Goal: Transaction & Acquisition: Book appointment/travel/reservation

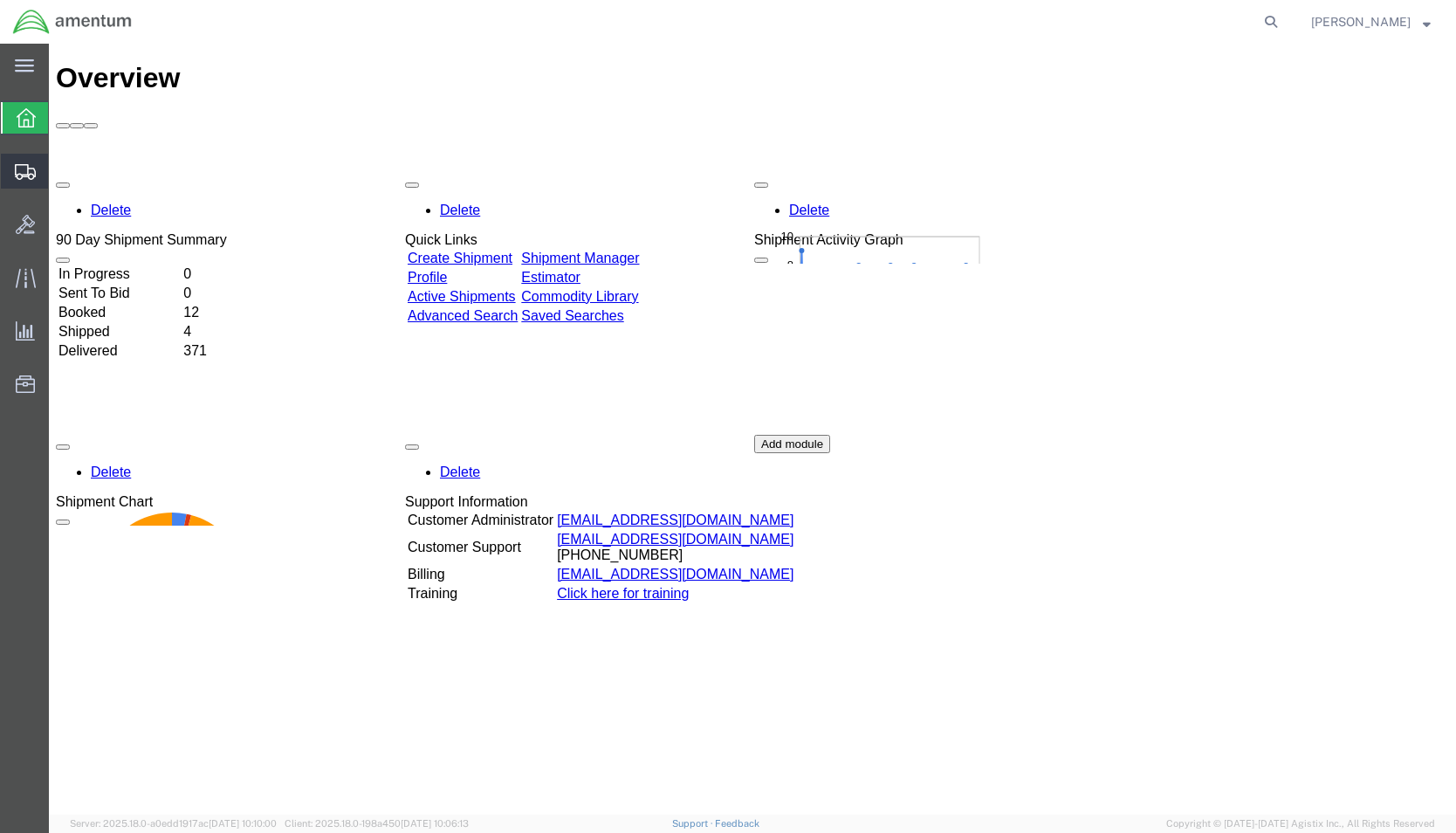
click at [0, 0] on span "Shipment Manager" at bounding box center [0, 0] width 0 height 0
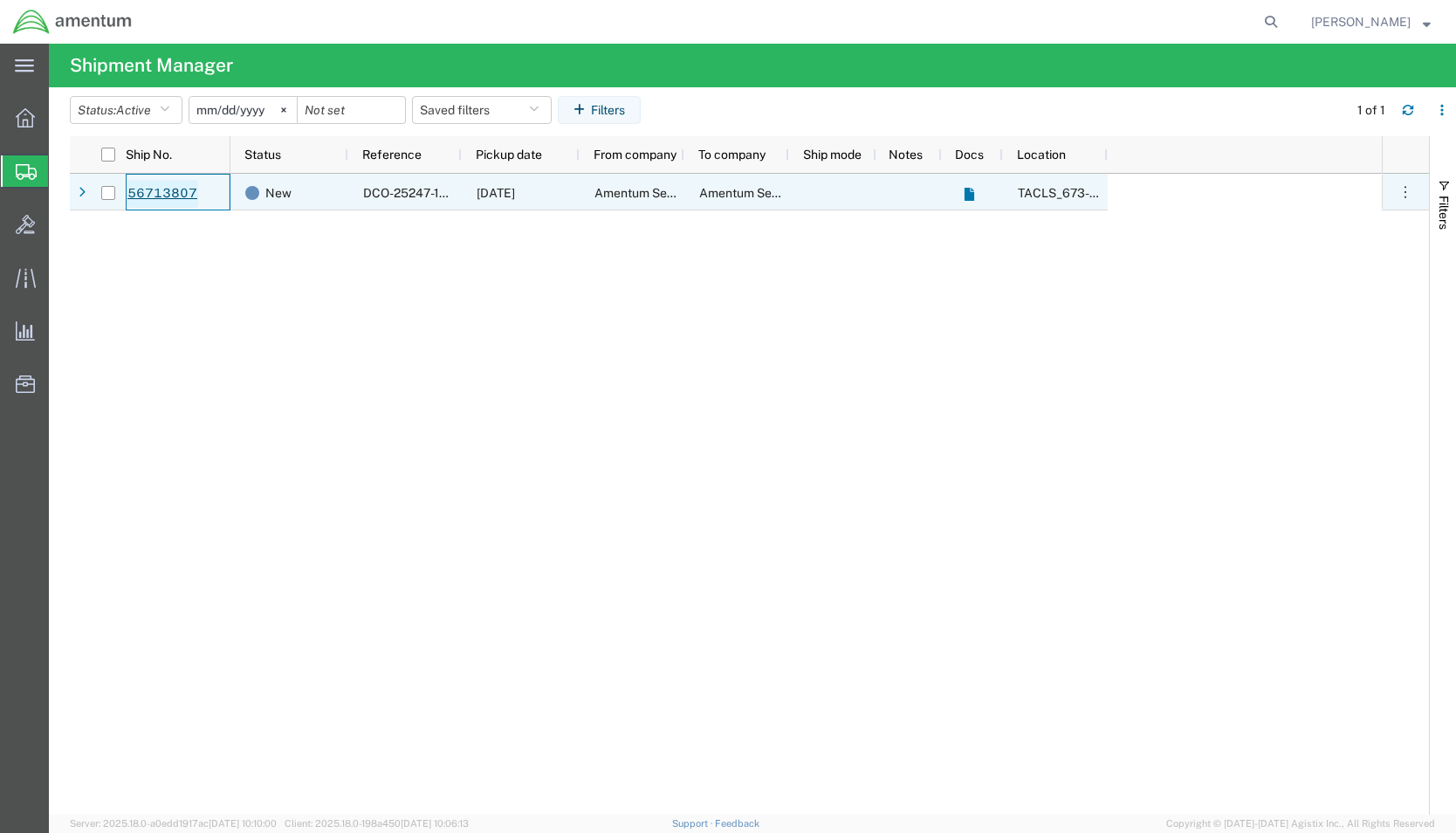
click at [158, 190] on link "56713807" at bounding box center [162, 194] width 71 height 28
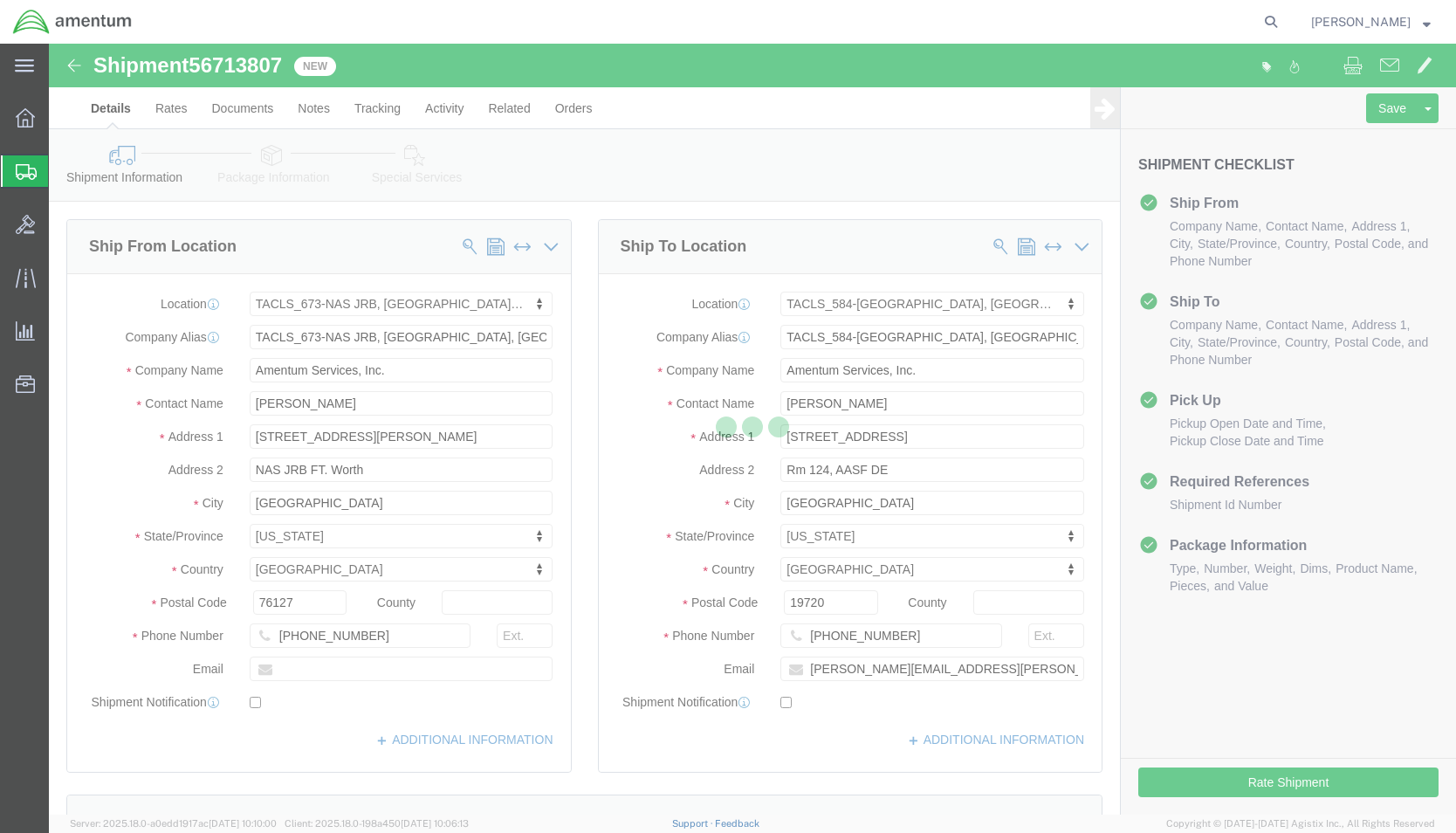
select select "42735"
select select "42704"
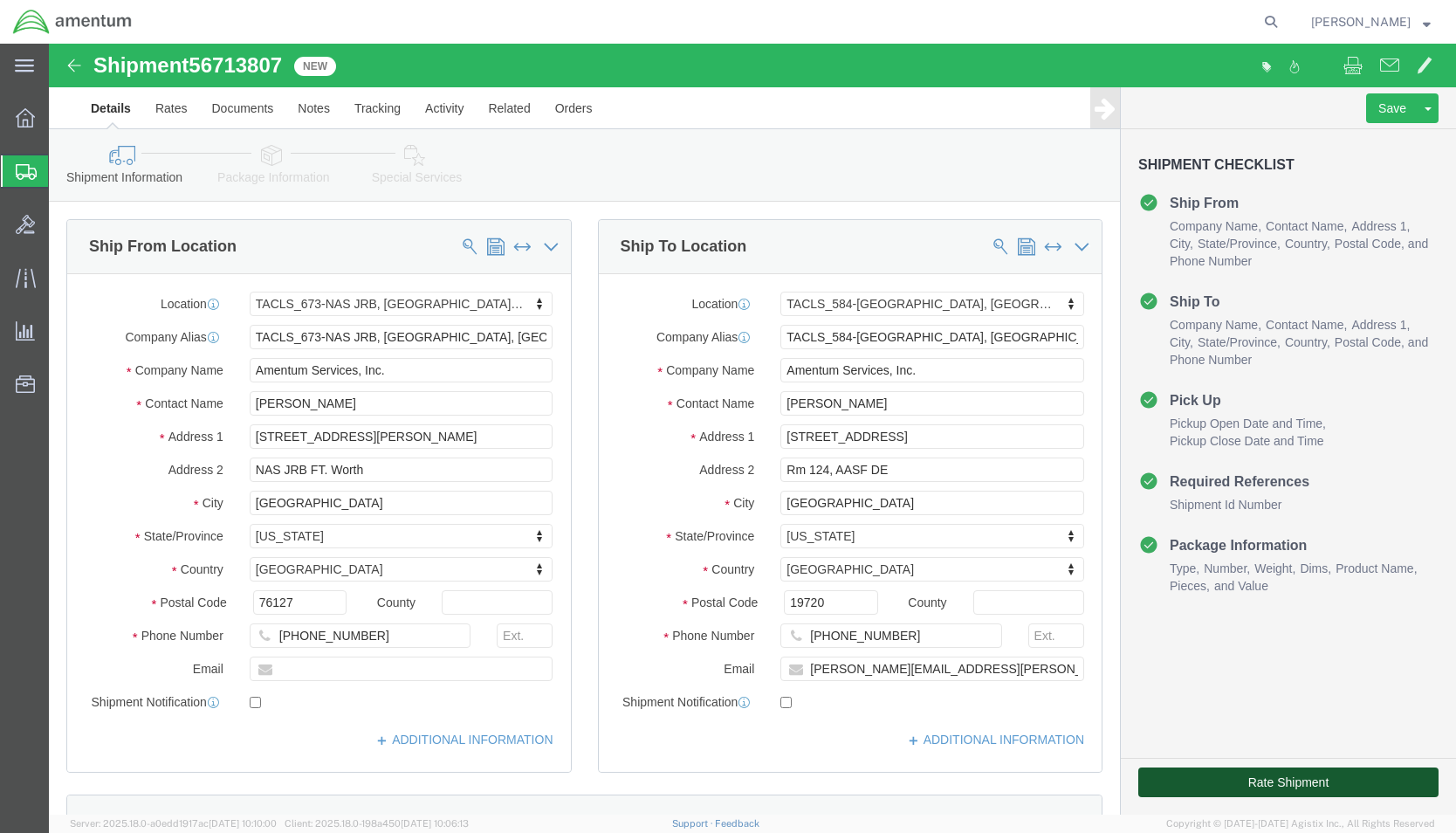
click button "Rate Shipment"
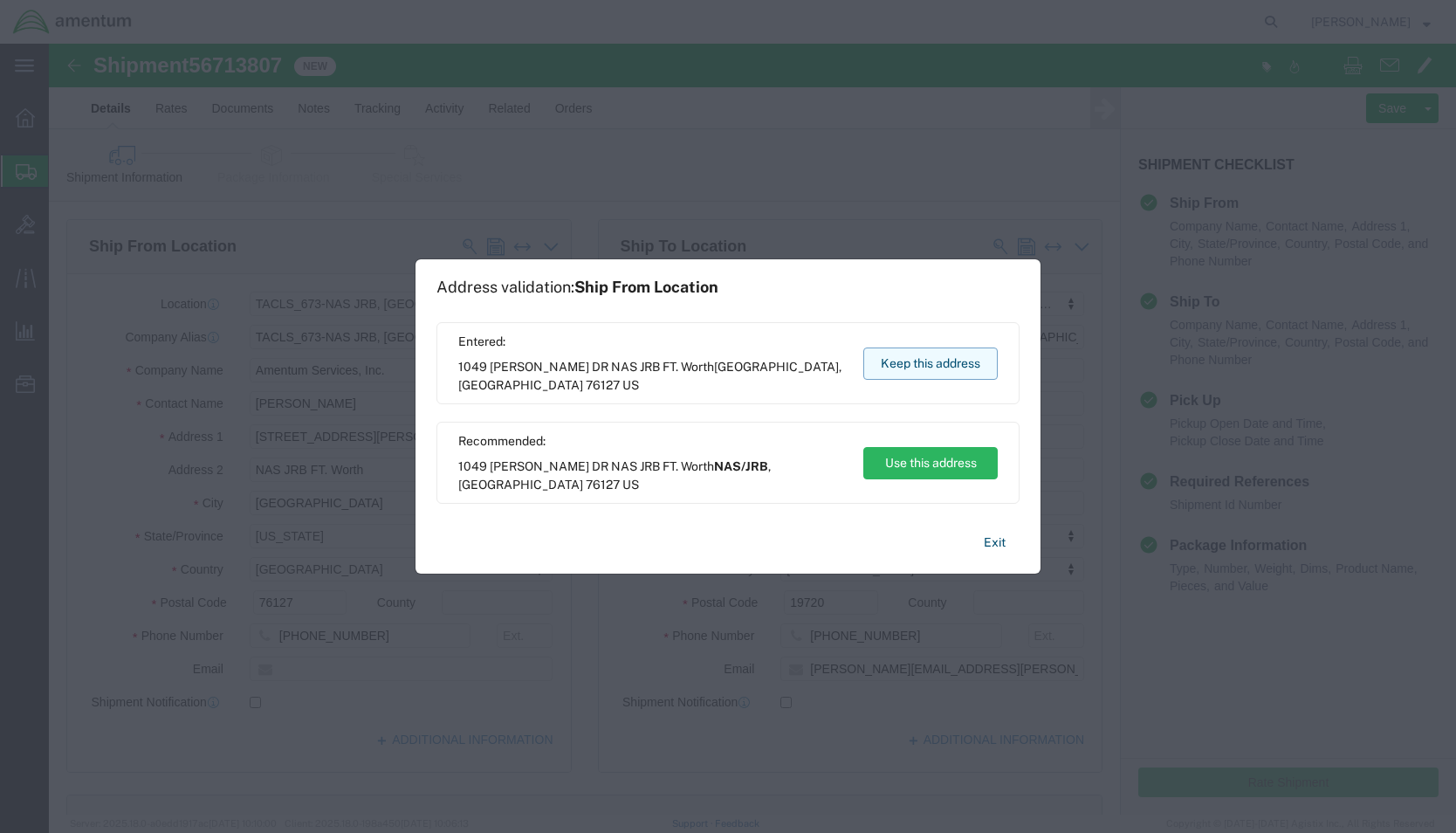
click at [916, 373] on button "Keep this address" at bounding box center [930, 364] width 134 height 32
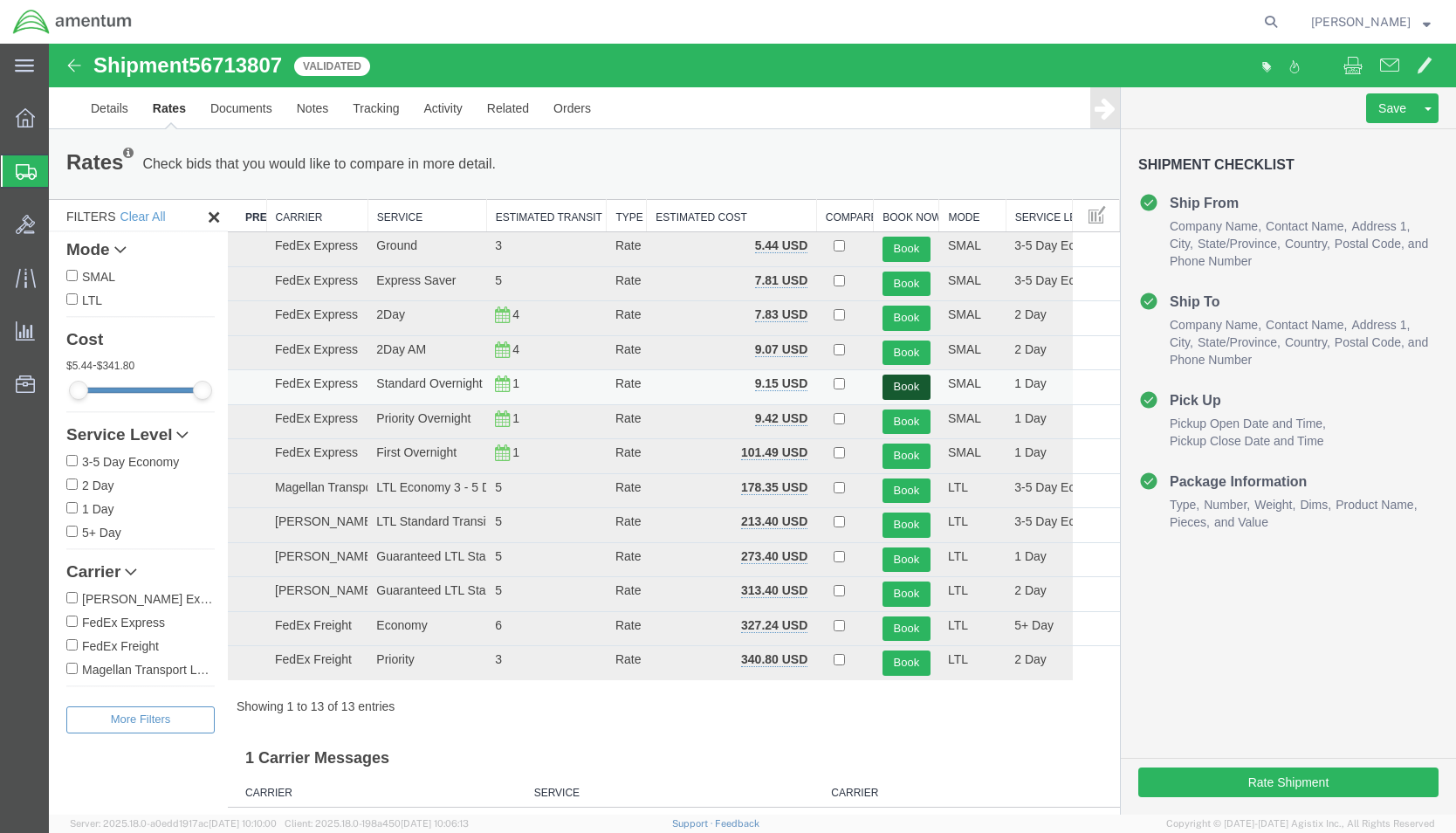
click at [896, 391] on button "Book" at bounding box center [907, 387] width 48 height 25
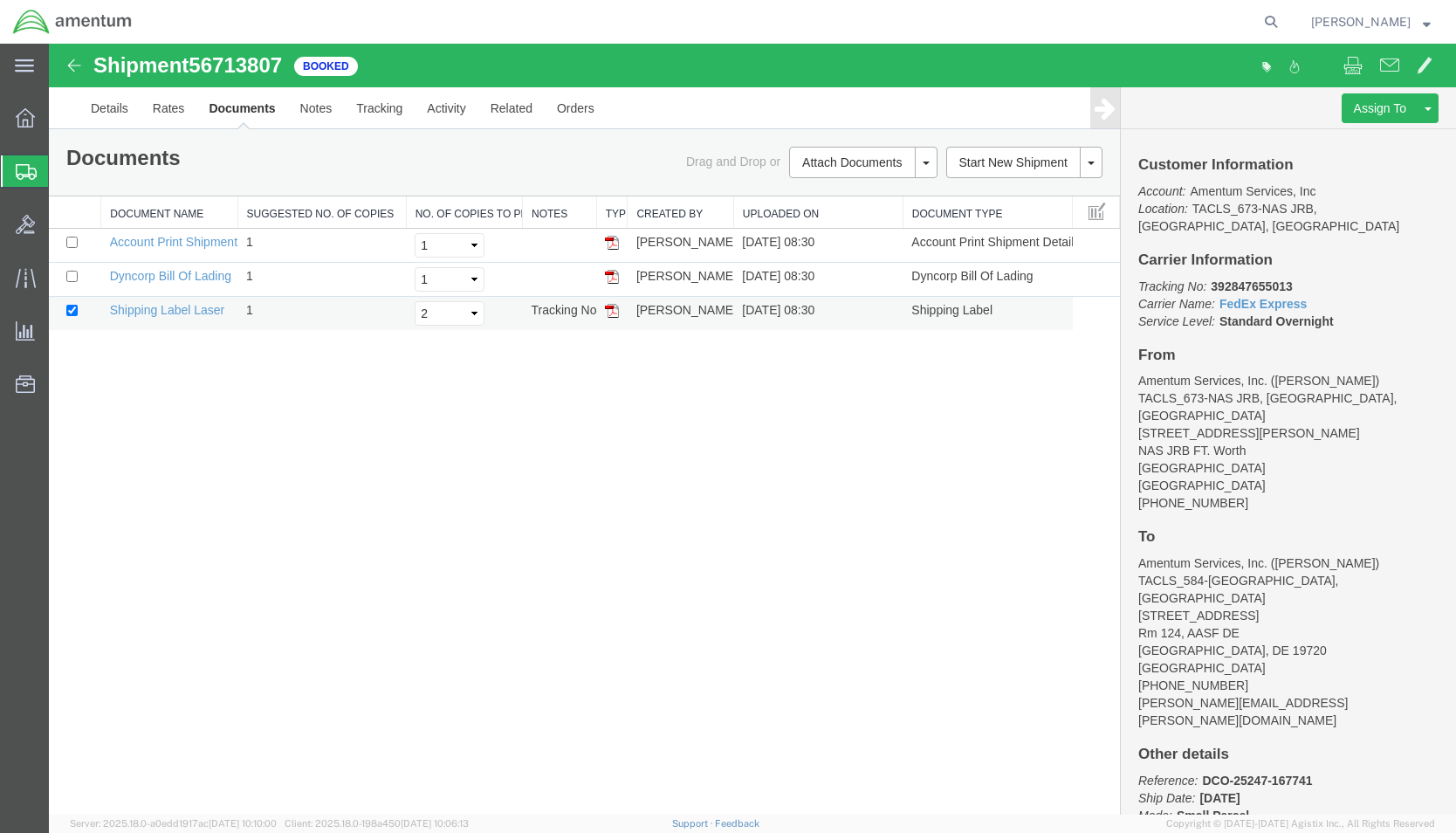
click at [610, 306] on img at bounding box center [611, 311] width 14 height 14
click at [117, 105] on link "Details" at bounding box center [109, 108] width 62 height 42
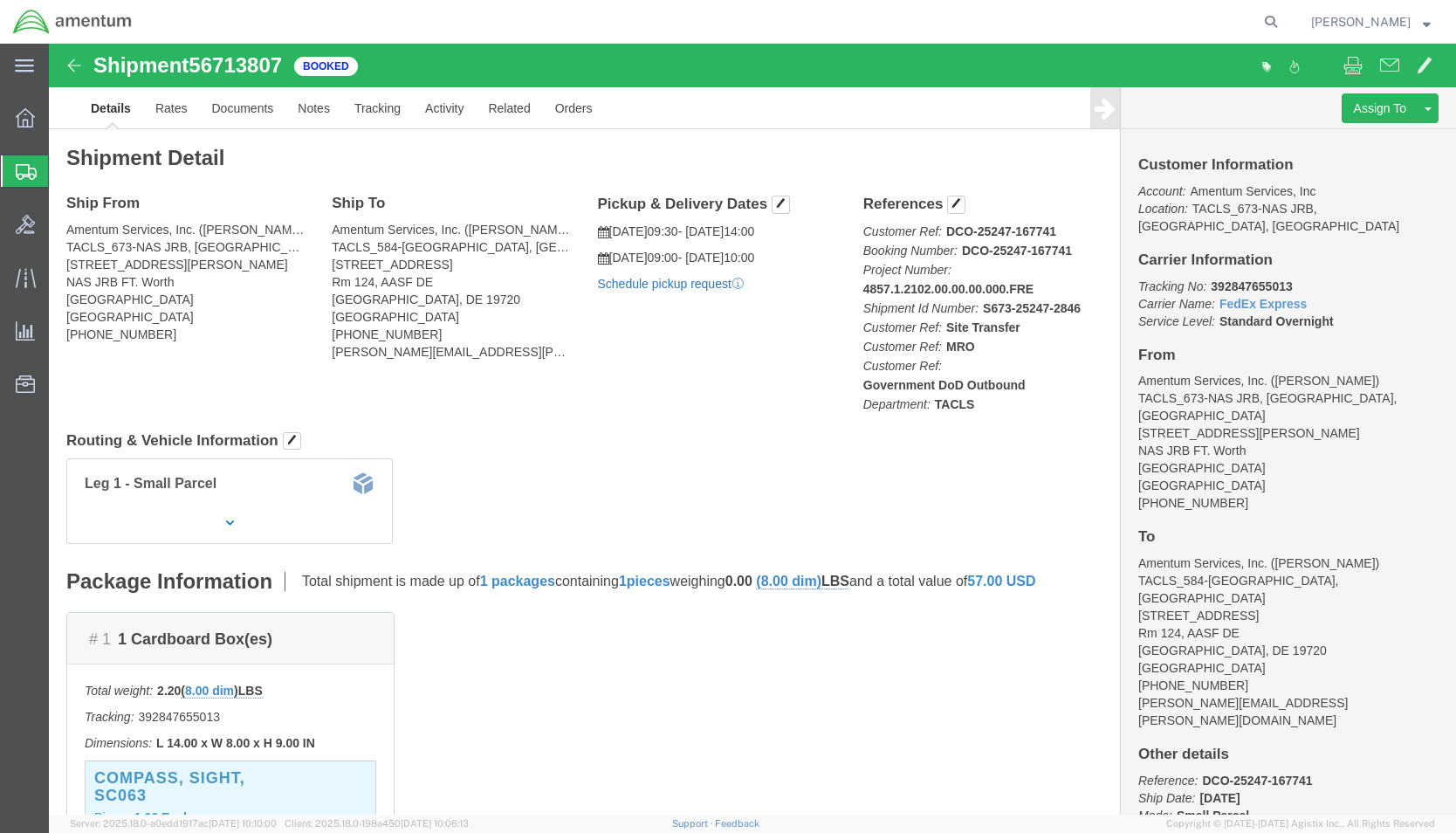
click link "Schedule pickup request"
click at [1423, 22] on span "Keith Bellew" at bounding box center [1371, 21] width 120 height 19
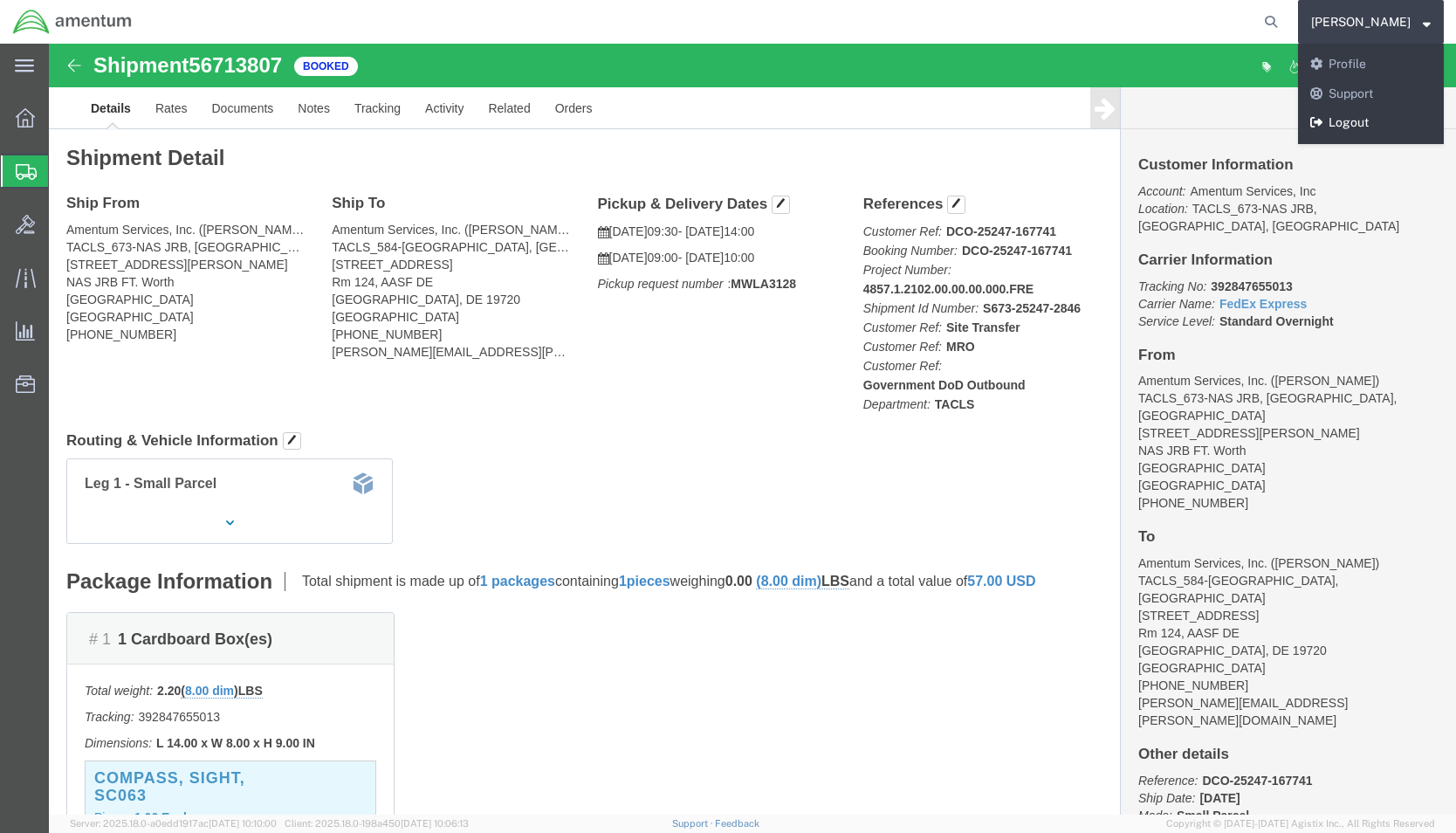
click at [1391, 115] on link "Logout" at bounding box center [1371, 123] width 146 height 30
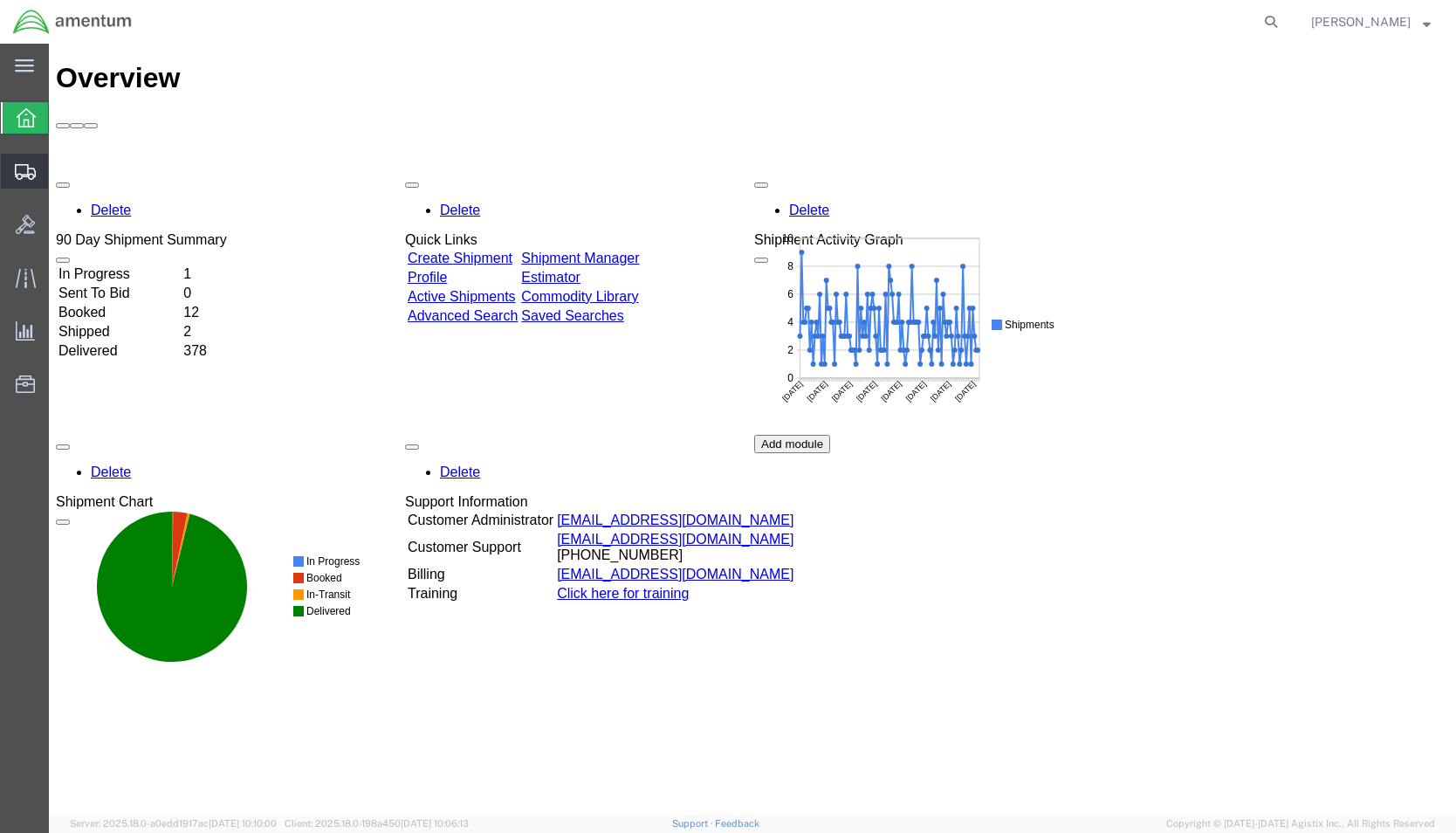
click at [0, 0] on span "Shipment Manager" at bounding box center [0, 0] width 0 height 0
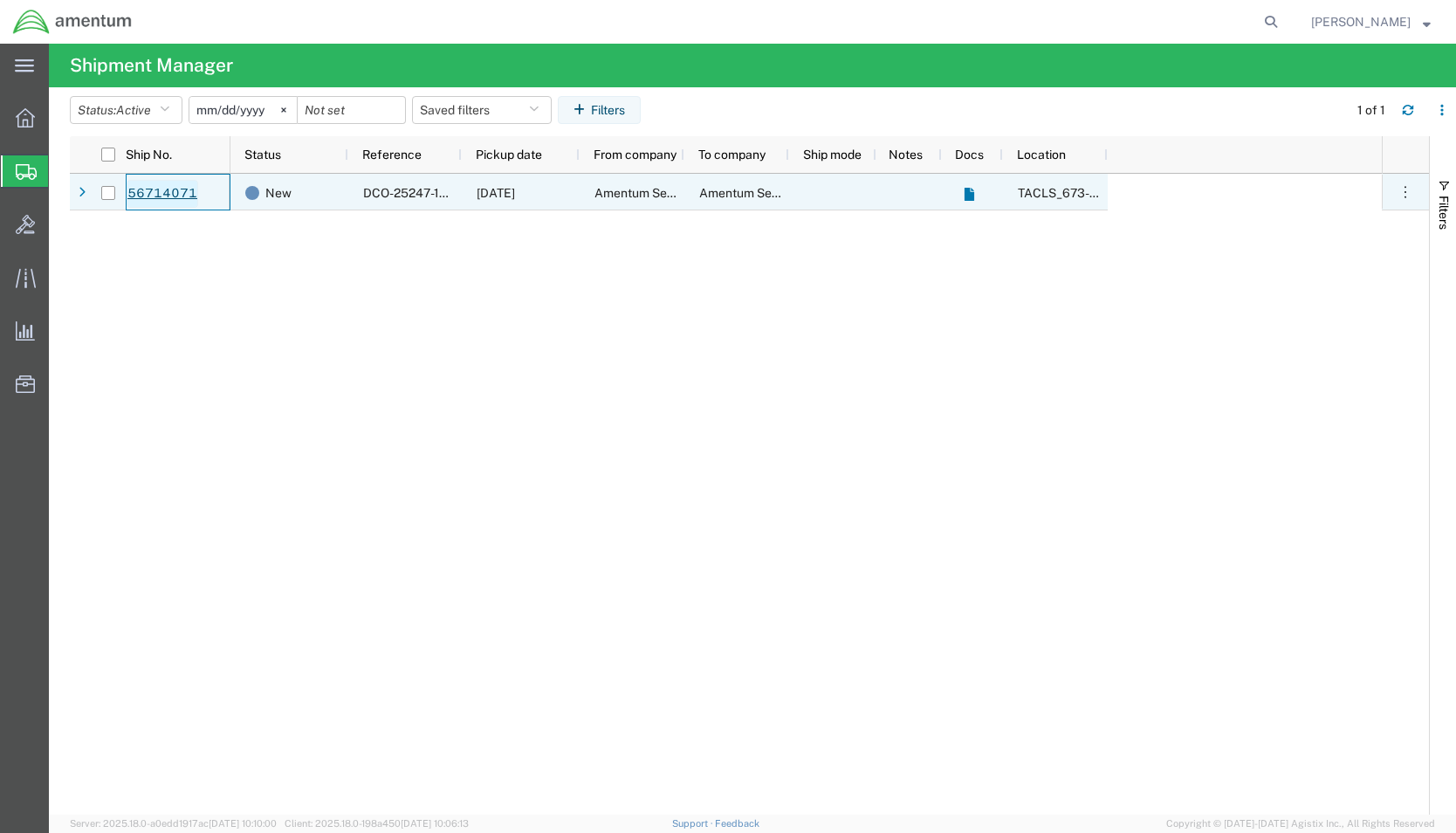
click at [174, 185] on link "56714071" at bounding box center [162, 194] width 71 height 28
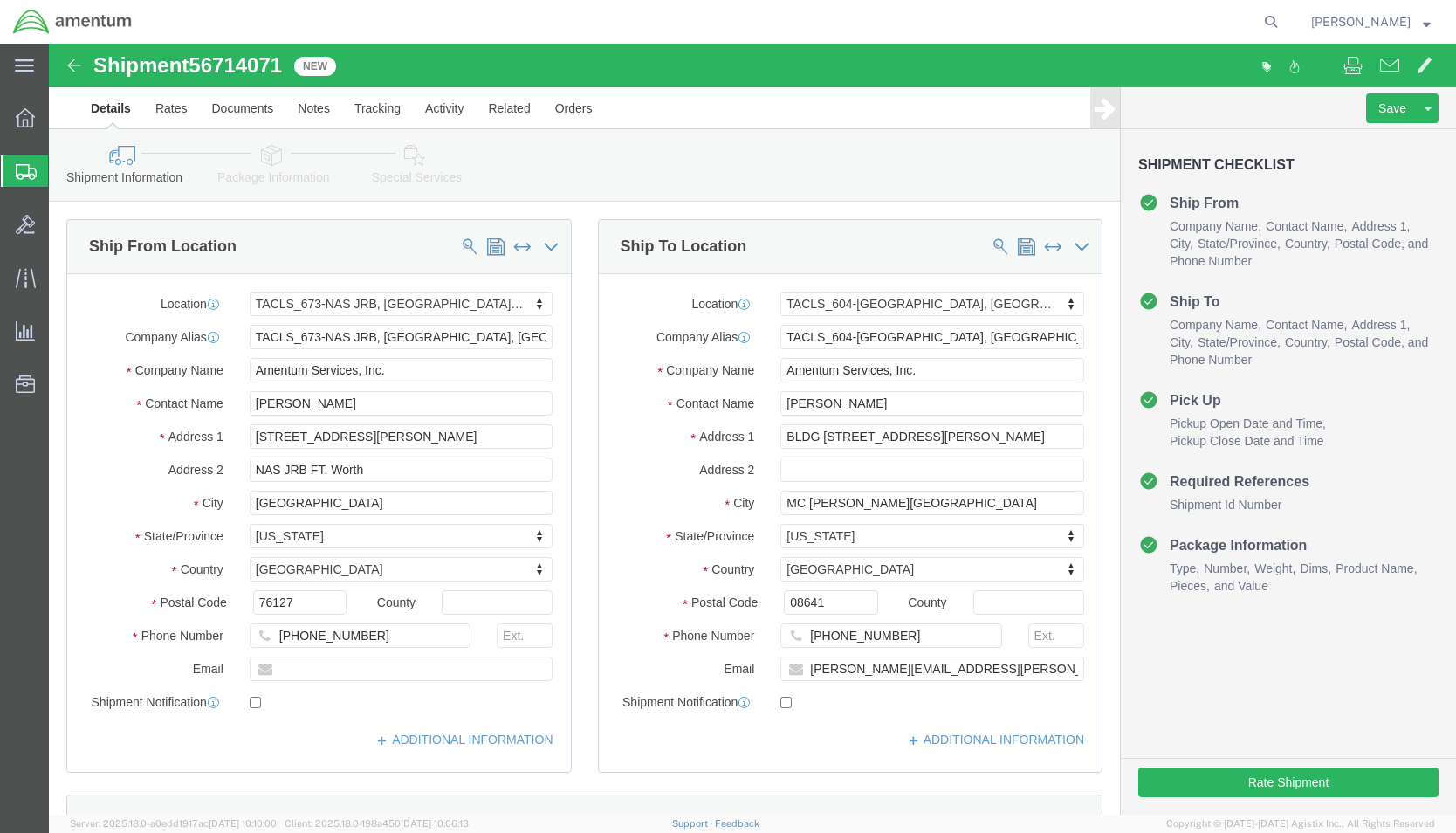
select select "42735"
select select "42709"
click button "Rate Shipment"
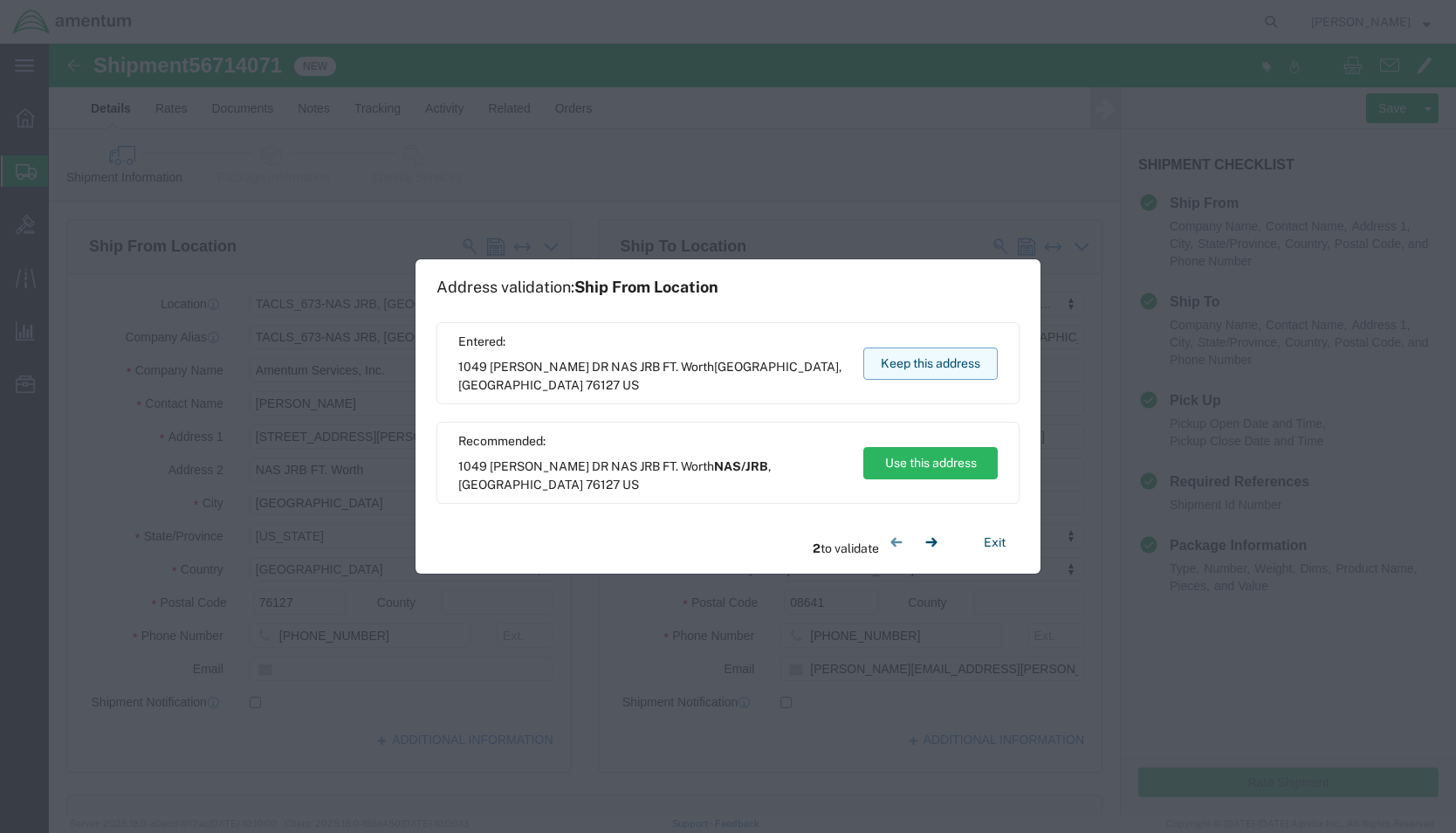
click at [877, 370] on button "Keep this address" at bounding box center [930, 364] width 134 height 32
click at [893, 365] on button "Keep this address" at bounding box center [930, 364] width 134 height 32
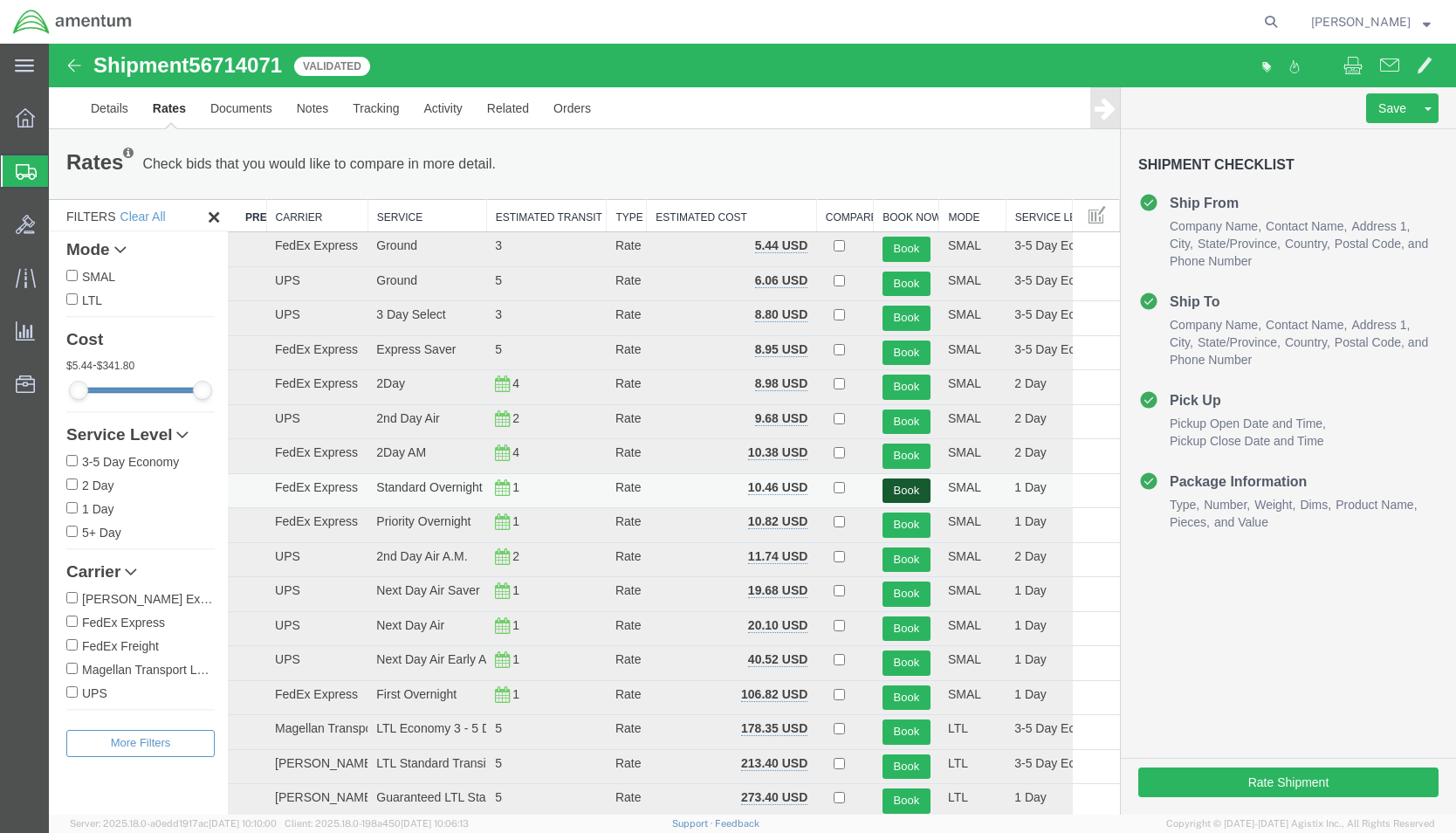
click at [902, 488] on button "Book" at bounding box center [907, 491] width 48 height 25
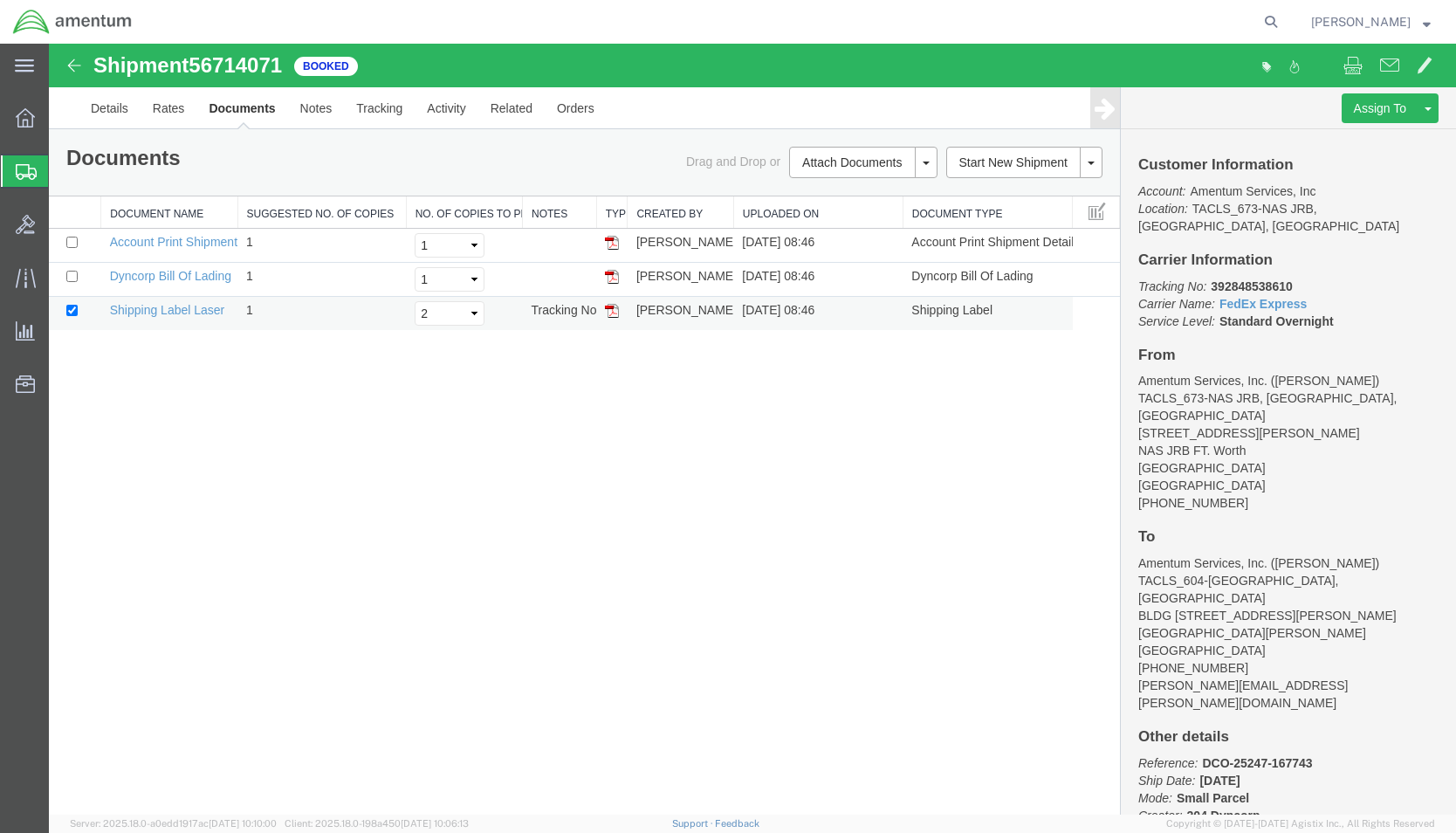
click at [612, 307] on img at bounding box center [611, 311] width 14 height 14
